Goal: Contribute content

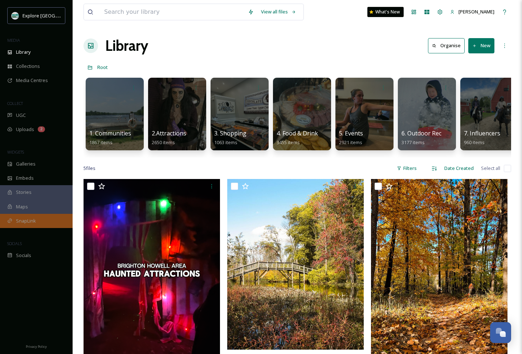
click at [26, 216] on div "SnapLink" at bounding box center [36, 221] width 73 height 14
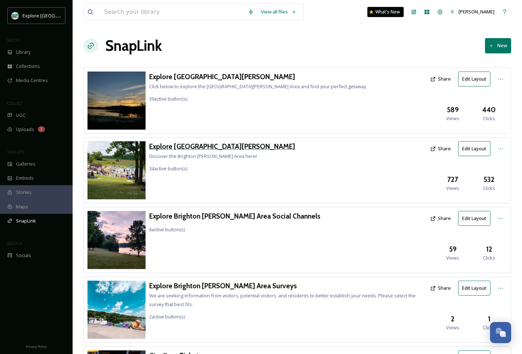
click at [195, 144] on h3 "Explore [GEOGRAPHIC_DATA][PERSON_NAME]" at bounding box center [222, 146] width 146 height 11
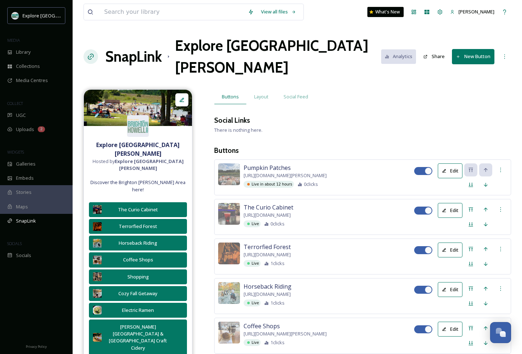
click at [465, 49] on button "New Button" at bounding box center [473, 56] width 42 height 15
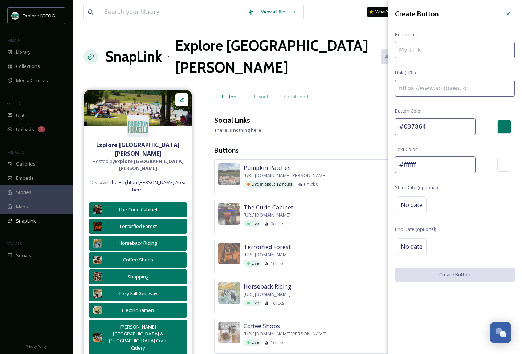
click at [451, 89] on input at bounding box center [455, 88] width 120 height 17
paste input "[URL][DOMAIN_NAME][PERSON_NAME]"
type input "[URL][DOMAIN_NAME][PERSON_NAME]"
click at [431, 49] on input at bounding box center [455, 50] width 120 height 17
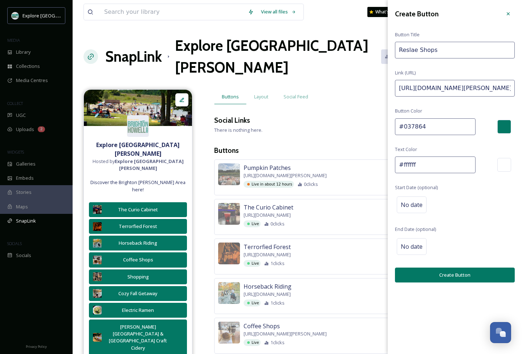
click at [413, 50] on input "Reslae Shops" at bounding box center [455, 50] width 120 height 17
type input "Resale Shops"
click at [409, 206] on span "No date" at bounding box center [411, 204] width 22 height 9
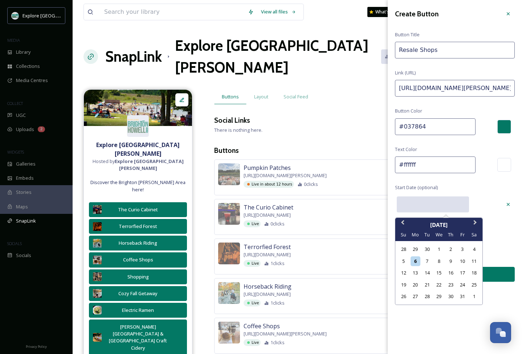
click at [414, 206] on input "text" at bounding box center [432, 204] width 72 height 16
click at [440, 258] on div "8" at bounding box center [438, 261] width 10 height 10
type input "[DATE]"
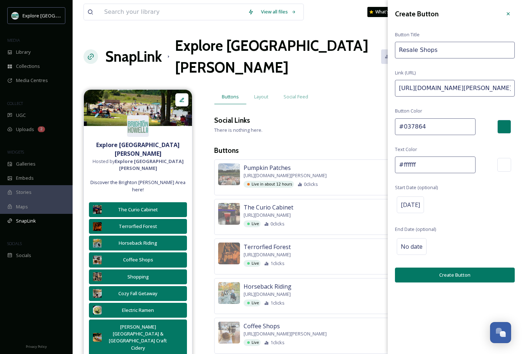
click at [438, 273] on button "Create Button" at bounding box center [455, 274] width 120 height 15
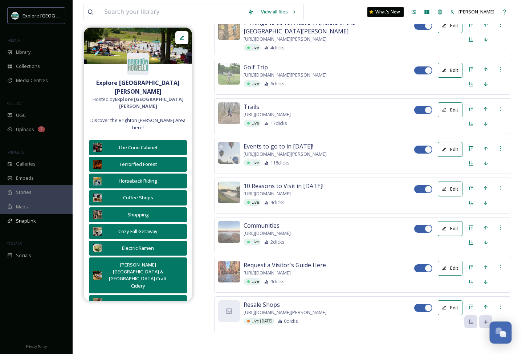
scroll to position [1602, 0]
click at [472, 304] on icon at bounding box center [471, 307] width 6 height 6
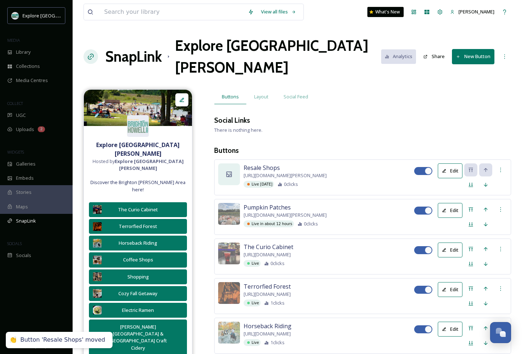
scroll to position [0, 0]
click at [233, 163] on div at bounding box center [229, 174] width 22 height 22
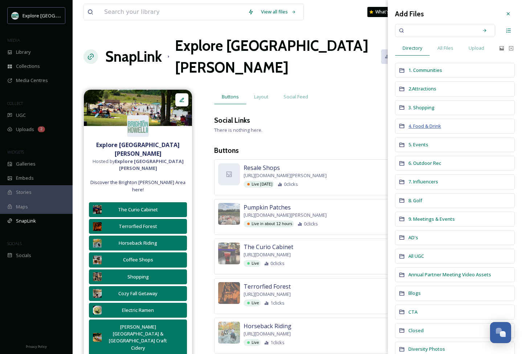
click at [426, 126] on span "4. Food & Drink" at bounding box center [424, 126] width 33 height 7
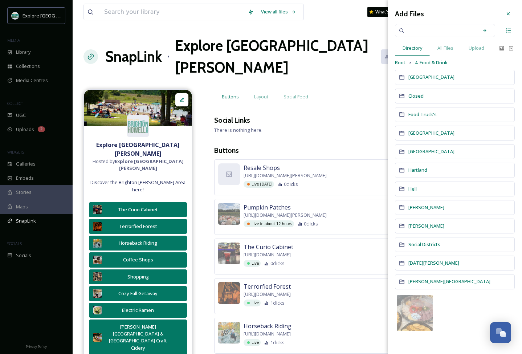
click at [407, 63] on icon at bounding box center [410, 63] width 6 height 6
click at [401, 63] on span "Root" at bounding box center [400, 62] width 11 height 7
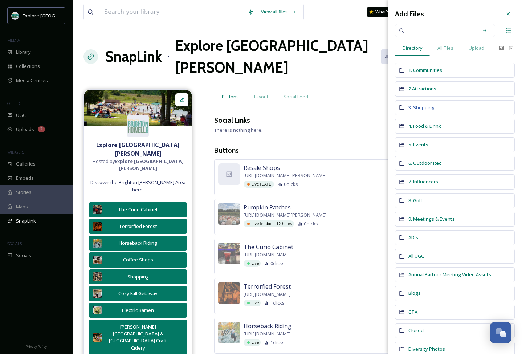
click at [423, 108] on span "3. Shopping" at bounding box center [421, 107] width 26 height 7
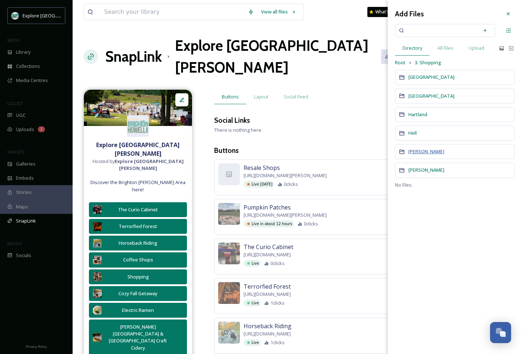
click at [416, 148] on span "[PERSON_NAME]" at bounding box center [426, 151] width 36 height 7
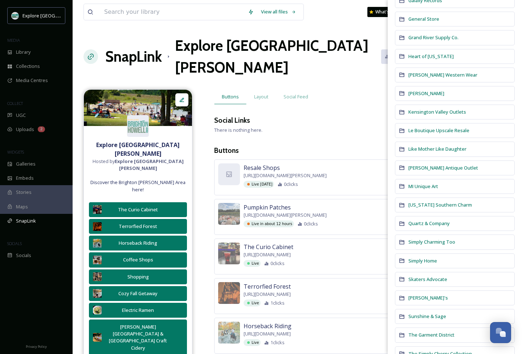
scroll to position [98, 0]
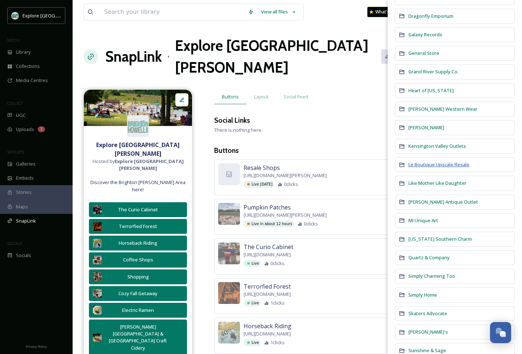
click at [425, 161] on span "Le Boutique Upscale Resale" at bounding box center [438, 164] width 61 height 7
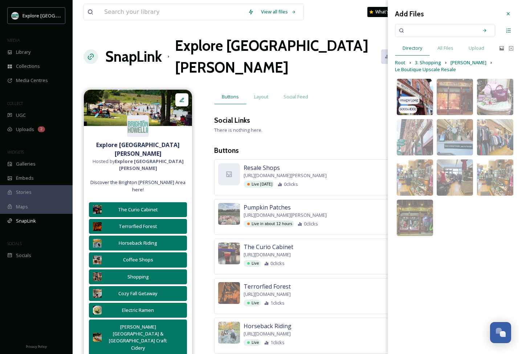
click at [416, 92] on img at bounding box center [414, 97] width 36 height 36
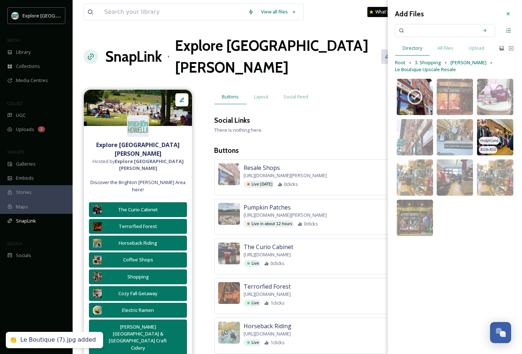
click at [495, 134] on img at bounding box center [495, 137] width 36 height 36
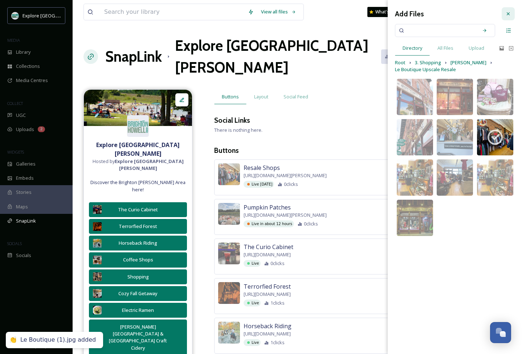
click at [509, 16] on icon at bounding box center [508, 14] width 6 height 6
